Goal: Information Seeking & Learning: Learn about a topic

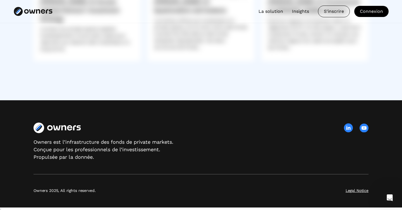
scroll to position [1654, 0]
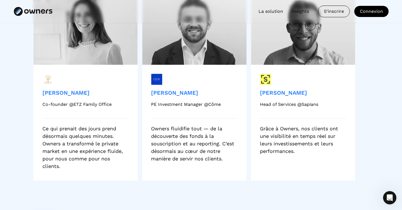
scroll to position [1127, 0]
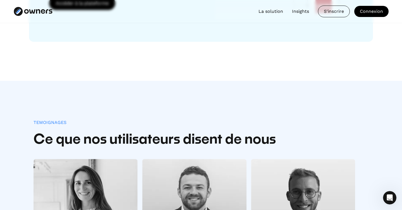
click at [273, 11] on link "La solution" at bounding box center [270, 11] width 25 height 7
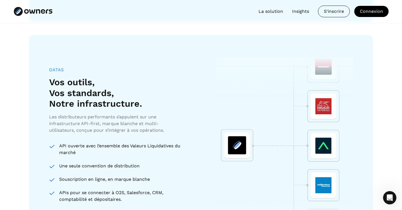
scroll to position [973, 0]
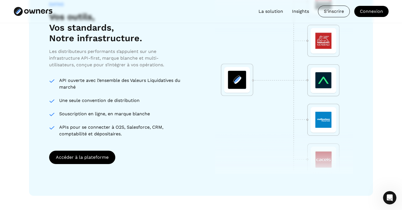
click at [273, 13] on link "La solution" at bounding box center [270, 11] width 25 height 7
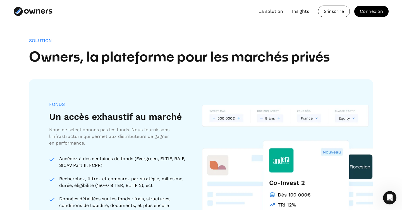
scroll to position [438, 0]
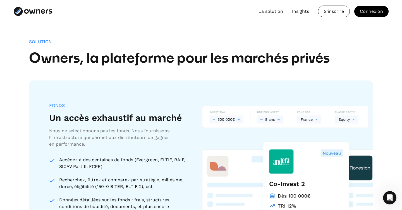
click at [295, 10] on link "Insights" at bounding box center [300, 11] width 17 height 7
